Goal: Task Accomplishment & Management: Use online tool/utility

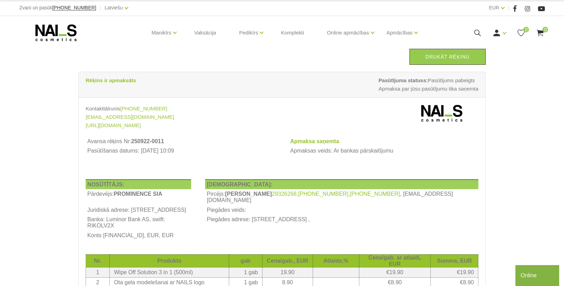
drag, startPoint x: 461, startPoint y: 59, endPoint x: 35, endPoint y: 256, distance: 468.4
click at [461, 59] on link "Drukāt rēķinu" at bounding box center [447, 57] width 76 height 16
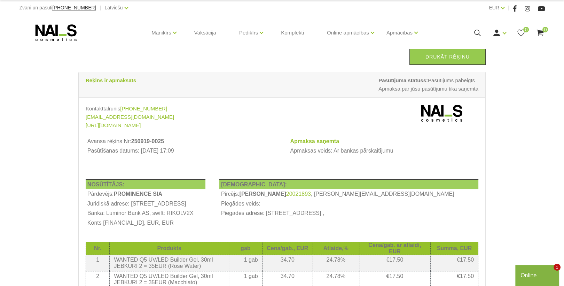
drag, startPoint x: 447, startPoint y: 55, endPoint x: 47, endPoint y: 256, distance: 447.6
click at [447, 55] on link "Drukāt rēķinu" at bounding box center [447, 57] width 76 height 16
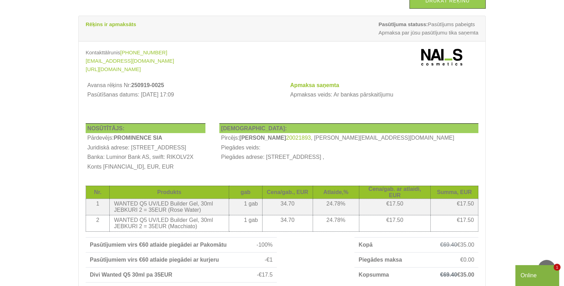
scroll to position [28, 0]
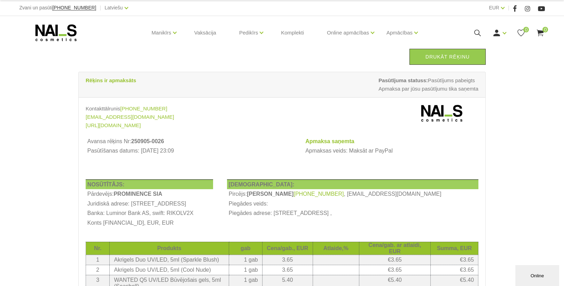
drag, startPoint x: 447, startPoint y: 54, endPoint x: 37, endPoint y: 253, distance: 455.6
click at [447, 55] on link "Drukāt rēķinu" at bounding box center [447, 57] width 76 height 16
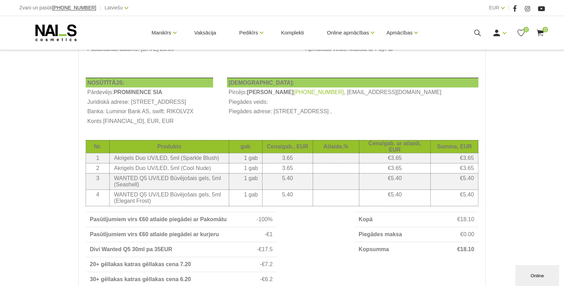
scroll to position [111, 0]
